Goal: Find specific page/section: Find specific page/section

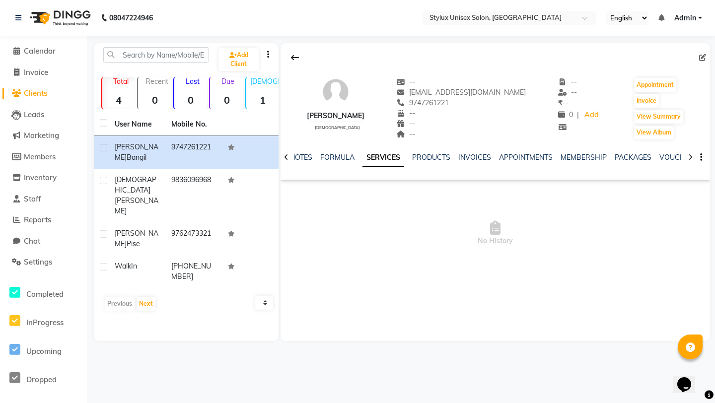
click at [64, 7] on img at bounding box center [59, 18] width 68 height 28
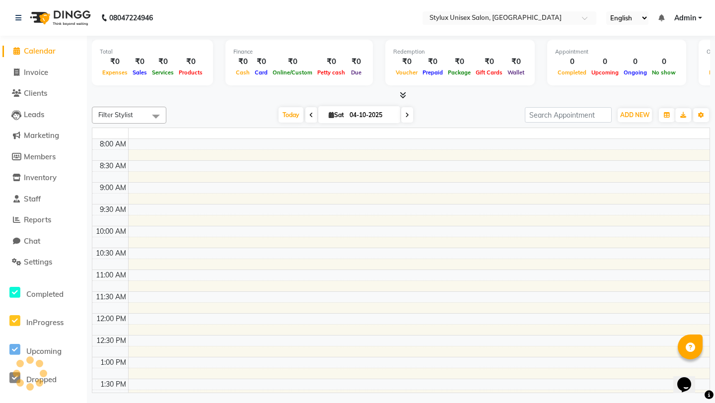
click at [68, 14] on img at bounding box center [59, 18] width 68 height 28
click at [124, 122] on span "Filter Stylist" at bounding box center [129, 115] width 74 height 17
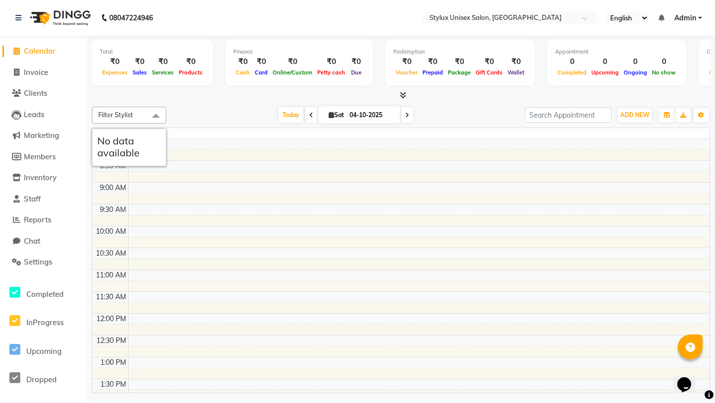
click at [124, 122] on span "Filter Stylist" at bounding box center [129, 115] width 74 height 17
